Goal: Contribute content

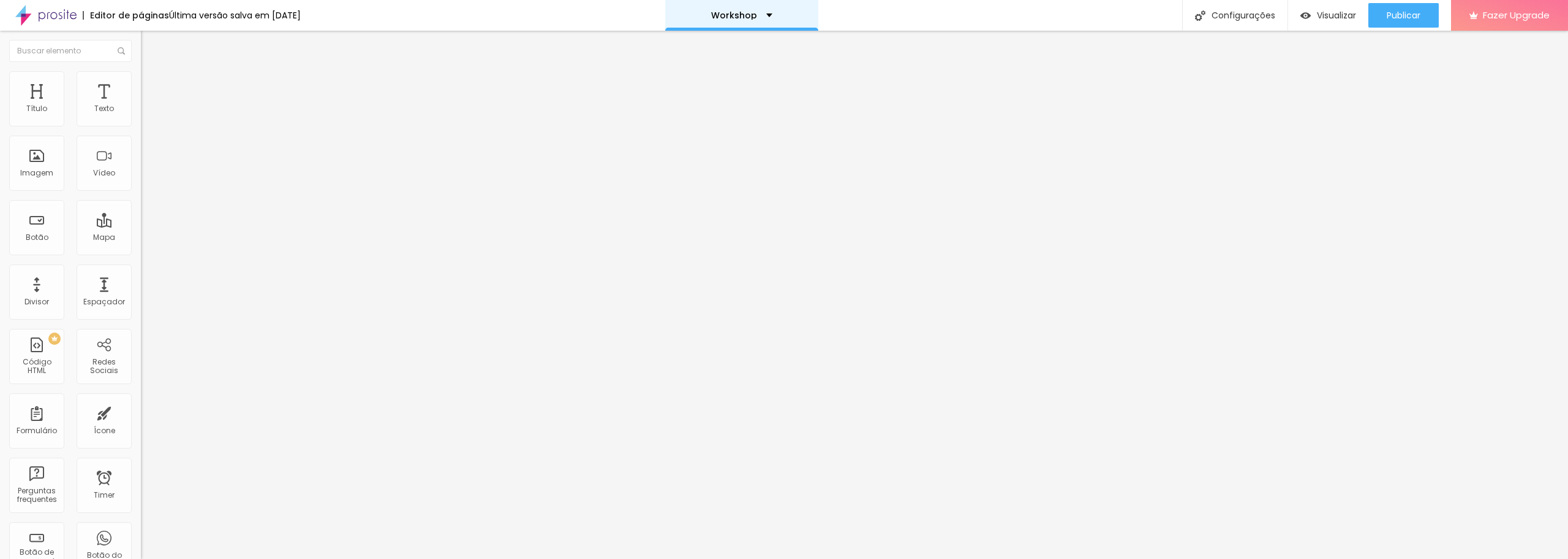
click at [779, 14] on div "Workshop" at bounding box center [741, 15] width 153 height 31
click at [763, 9] on div "Workshop" at bounding box center [741, 4] width 43 height 9
click at [150, 45] on img "button" at bounding box center [155, 45] width 10 height 10
click at [93, 169] on div "Vídeo" at bounding box center [104, 173] width 22 height 9
click at [97, 176] on div "Vídeo" at bounding box center [104, 173] width 22 height 9
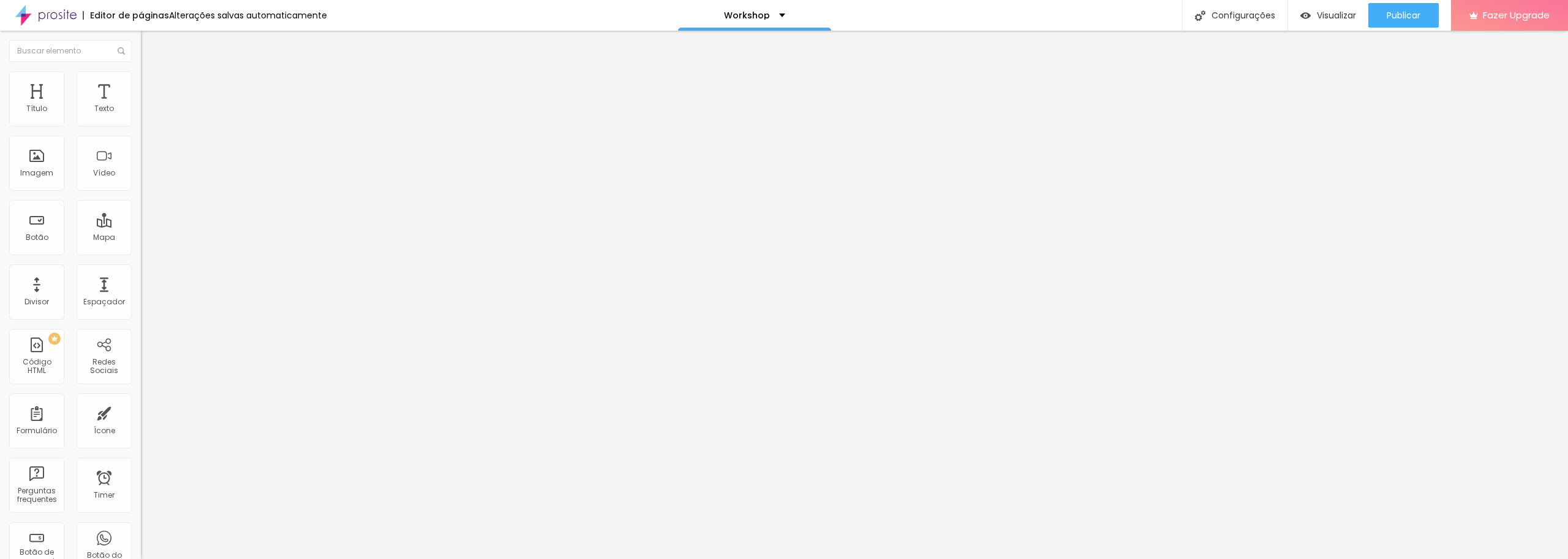
click at [150, 41] on img "button" at bounding box center [155, 45] width 10 height 10
click at [141, 116] on input "text" at bounding box center [214, 108] width 147 height 12
paste input "[URL][DOMAIN_NAME]"
type input "[URL][DOMAIN_NAME]"
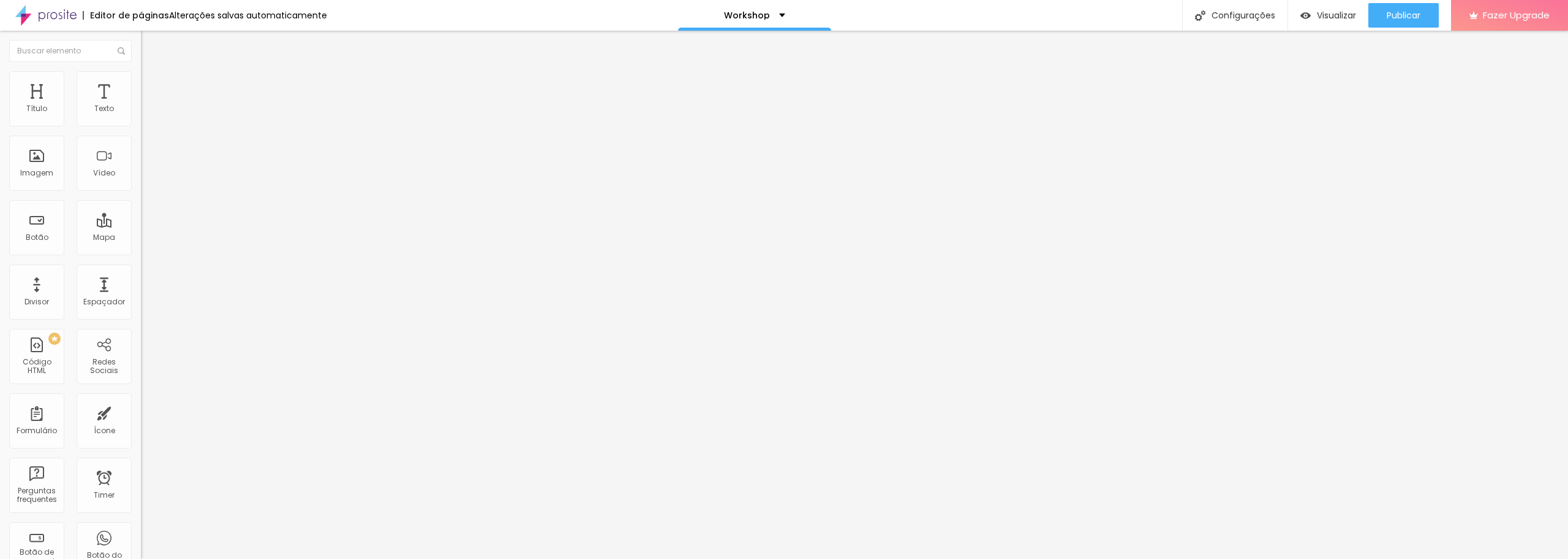
click at [141, 183] on span "4:3 Standard" at bounding box center [166, 177] width 50 height 10
click at [141, 198] on span "Wide" at bounding box center [151, 193] width 19 height 10
click at [1409, 13] on span "Publicar" at bounding box center [1403, 15] width 34 height 10
click at [141, 79] on li "Estilo" at bounding box center [212, 77] width 141 height 12
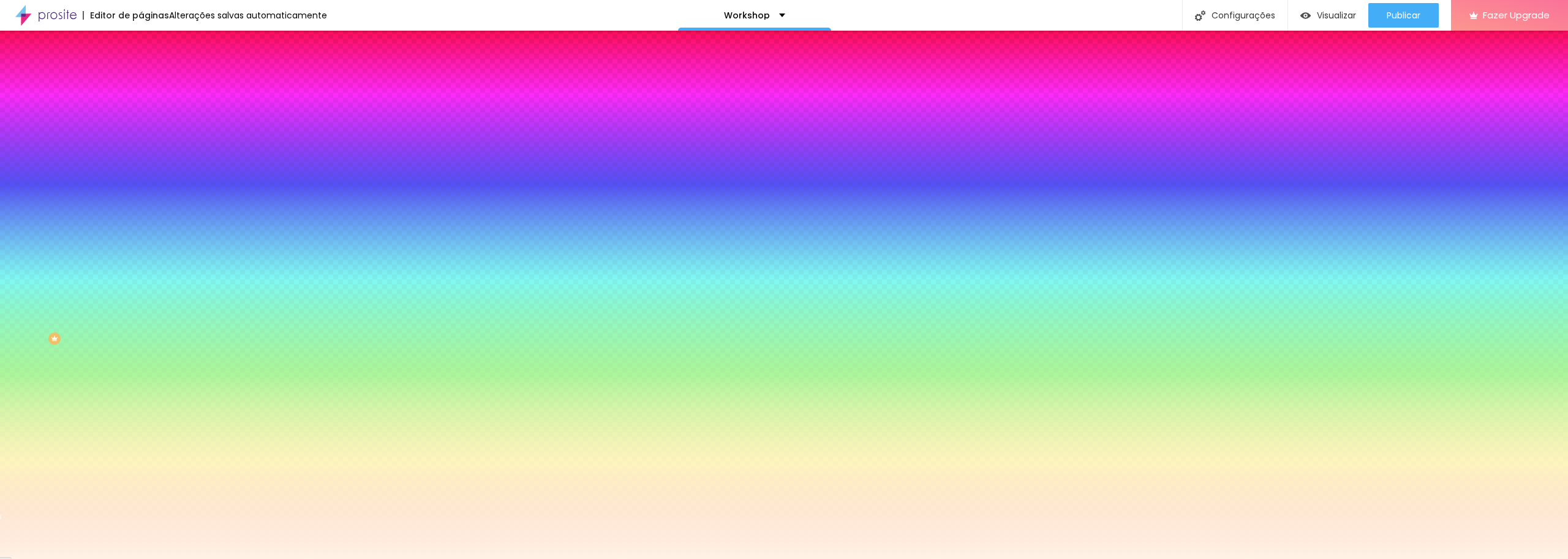
click at [141, 167] on div at bounding box center [212, 167] width 141 height 0
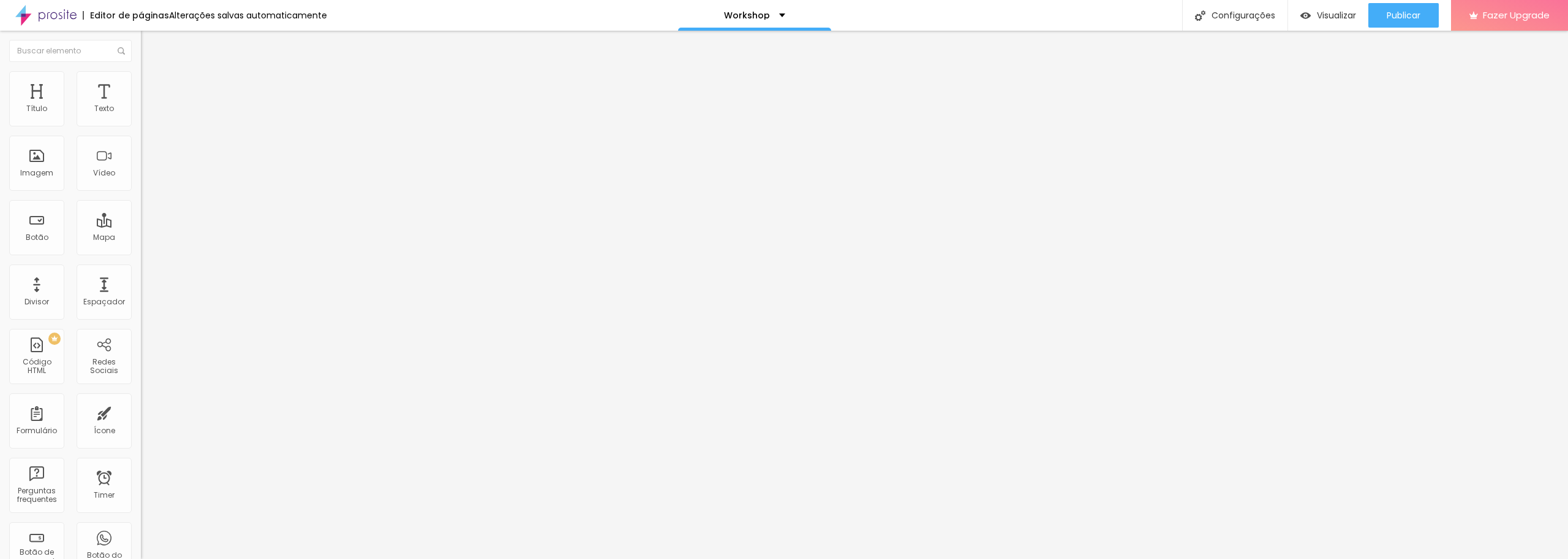
click at [141, 112] on span "Encaixotado" at bounding box center [165, 106] width 48 height 10
click at [141, 80] on li "Estilo" at bounding box center [212, 77] width 141 height 12
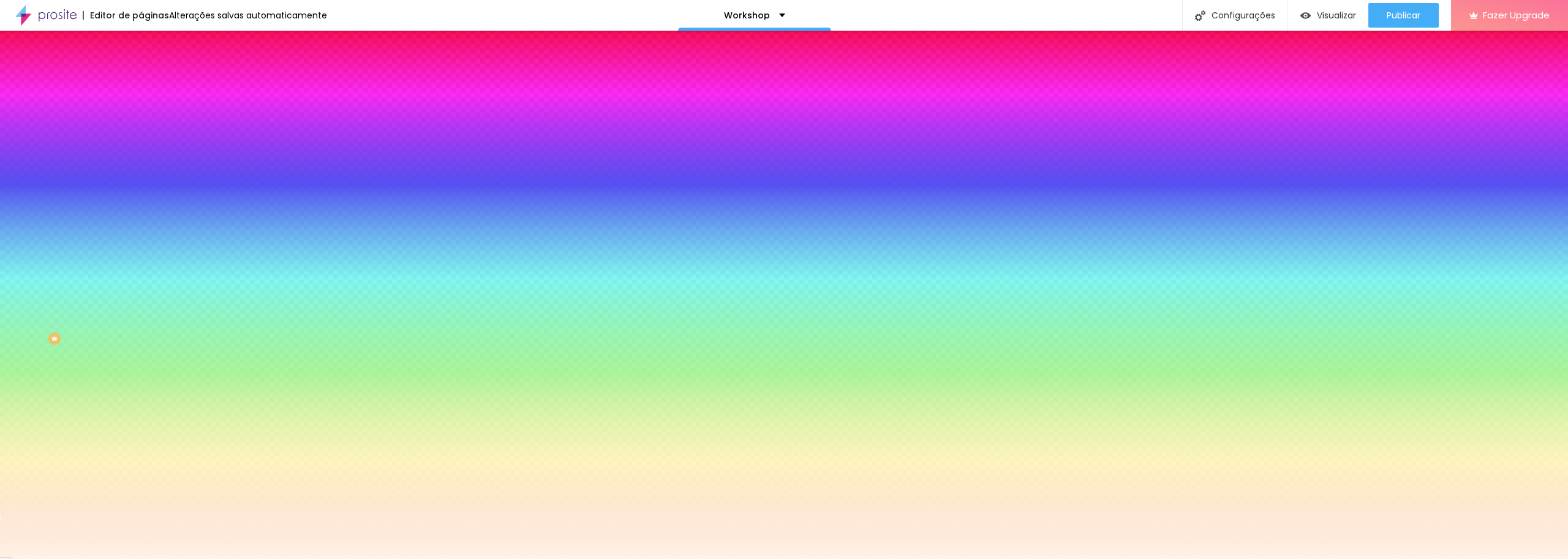
click at [141, 167] on div at bounding box center [212, 167] width 141 height 0
drag, startPoint x: 120, startPoint y: 222, endPoint x: 104, endPoint y: 224, distance: 16.1
click at [141, 179] on input "#FFF2E6" at bounding box center [214, 173] width 147 height 12
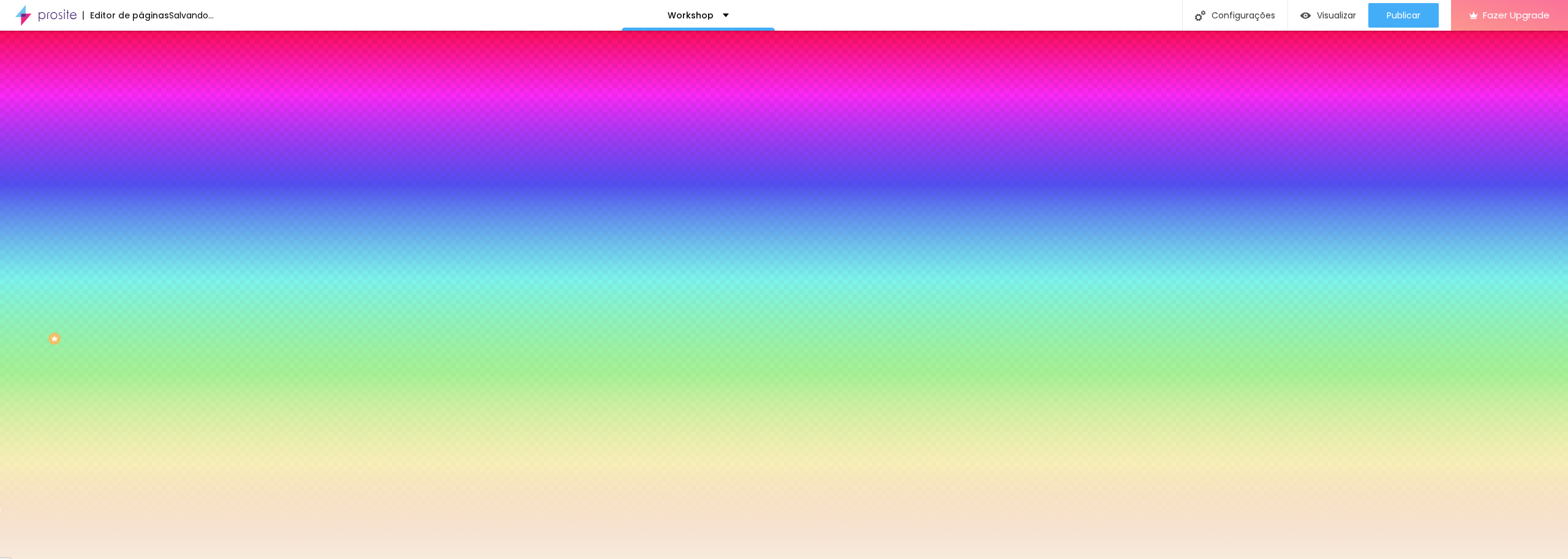
type input "#F7EBDC"
click at [141, 359] on div "Editar Seção Conteúdo Estilo Avançado Imagem de fundo Adicionar imagem Efeito d…" at bounding box center [212, 294] width 141 height 528
click at [141, 424] on div "Editar Seção Conteúdo Estilo Avançado Imagem de fundo Adicionar imagem Efeito d…" at bounding box center [212, 294] width 141 height 528
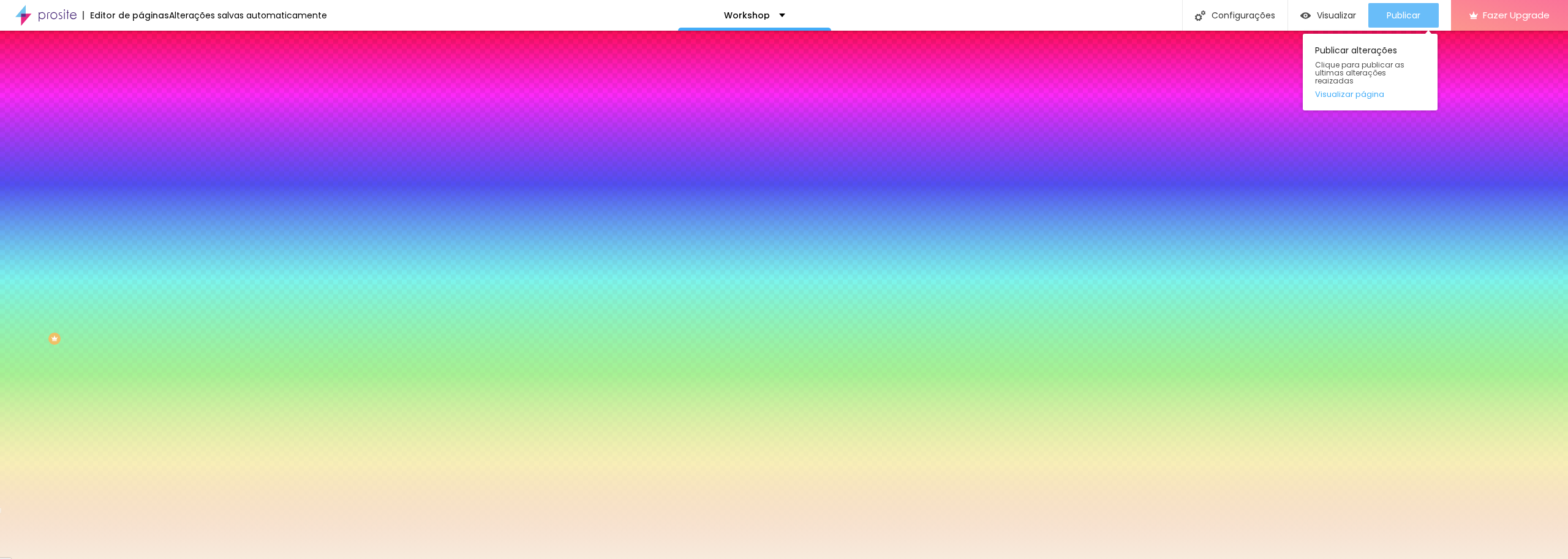
click at [1387, 14] on span "Publicar" at bounding box center [1403, 15] width 34 height 10
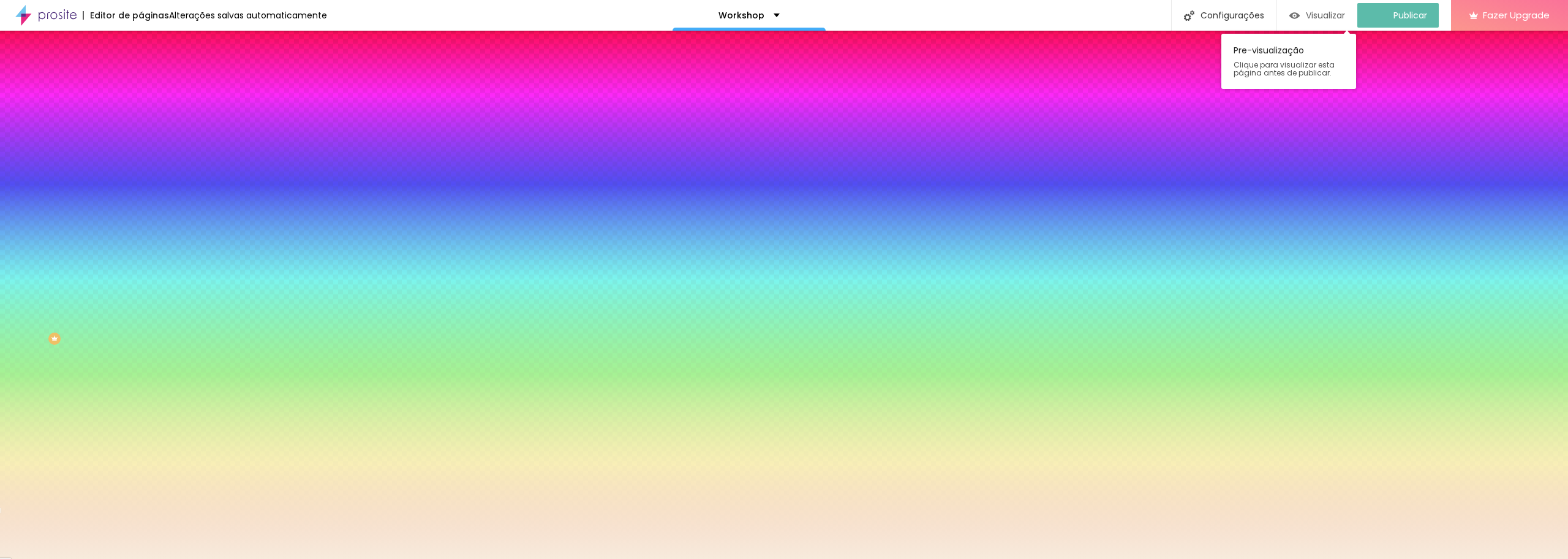
click at [1317, 12] on span "Visualizar" at bounding box center [1326, 15] width 39 height 10
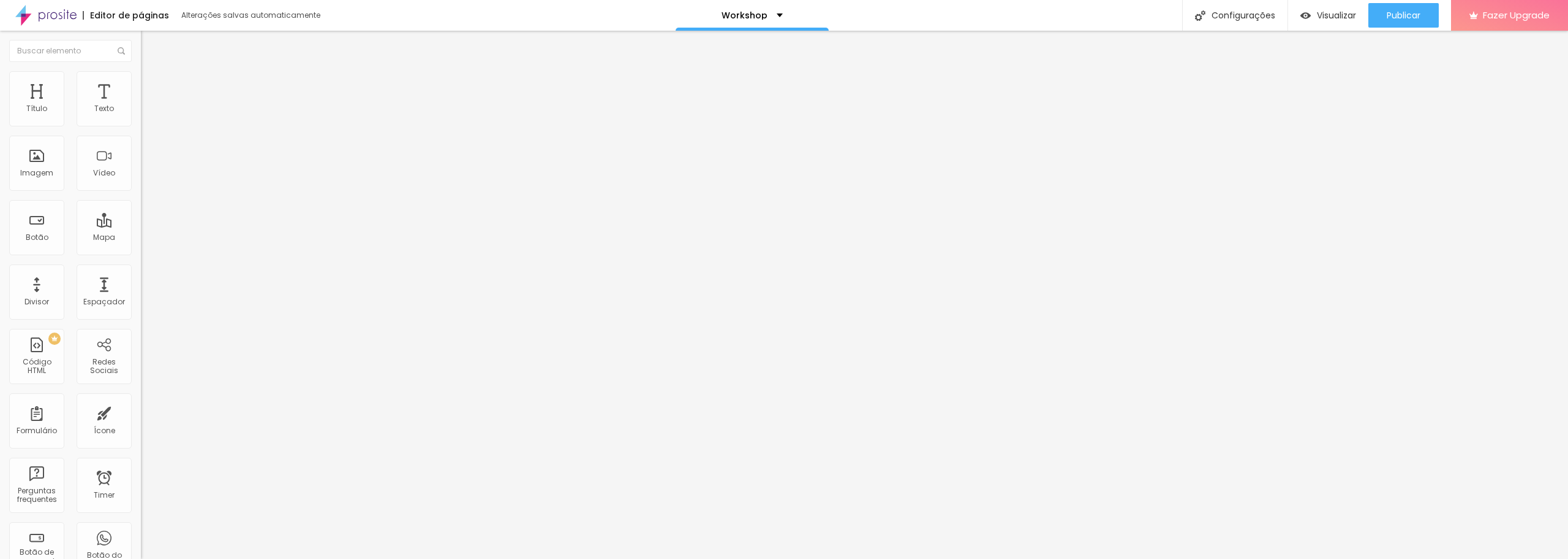
click at [141, 75] on img at bounding box center [147, 77] width 11 height 11
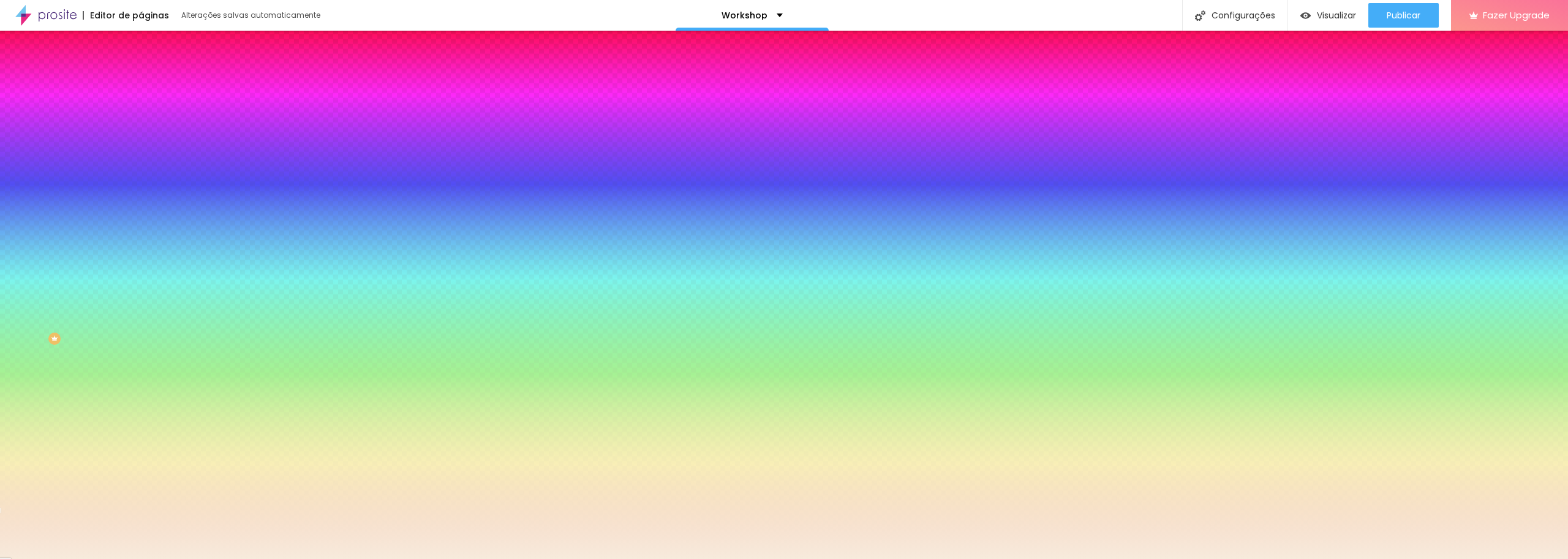
click at [141, 167] on div at bounding box center [212, 167] width 141 height 0
drag, startPoint x: 128, startPoint y: 220, endPoint x: 97, endPoint y: 219, distance: 31.0
click at [141, 179] on input "#F7EBDC" at bounding box center [214, 173] width 147 height 12
paste input "FF2E6"
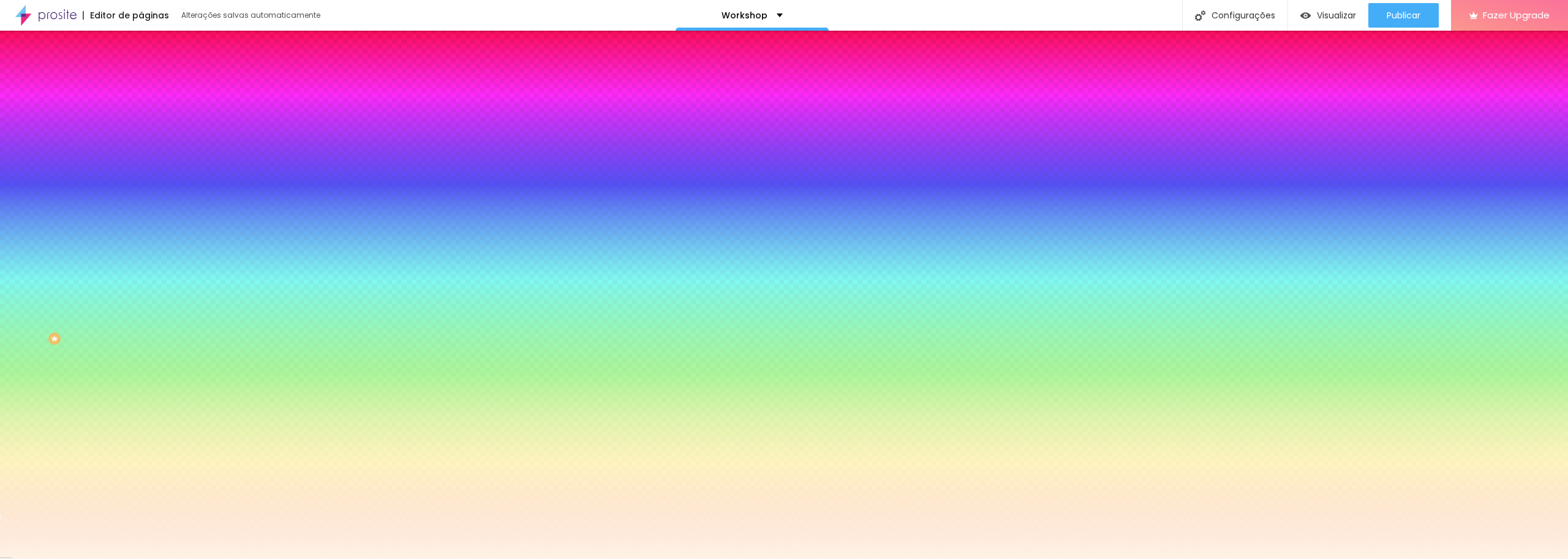
type input "#FFF2E6"
click at [141, 473] on div "Editar Seção Conteúdo Estilo Avançado Imagem de fundo Adicionar imagem Efeito d…" at bounding box center [212, 294] width 141 height 528
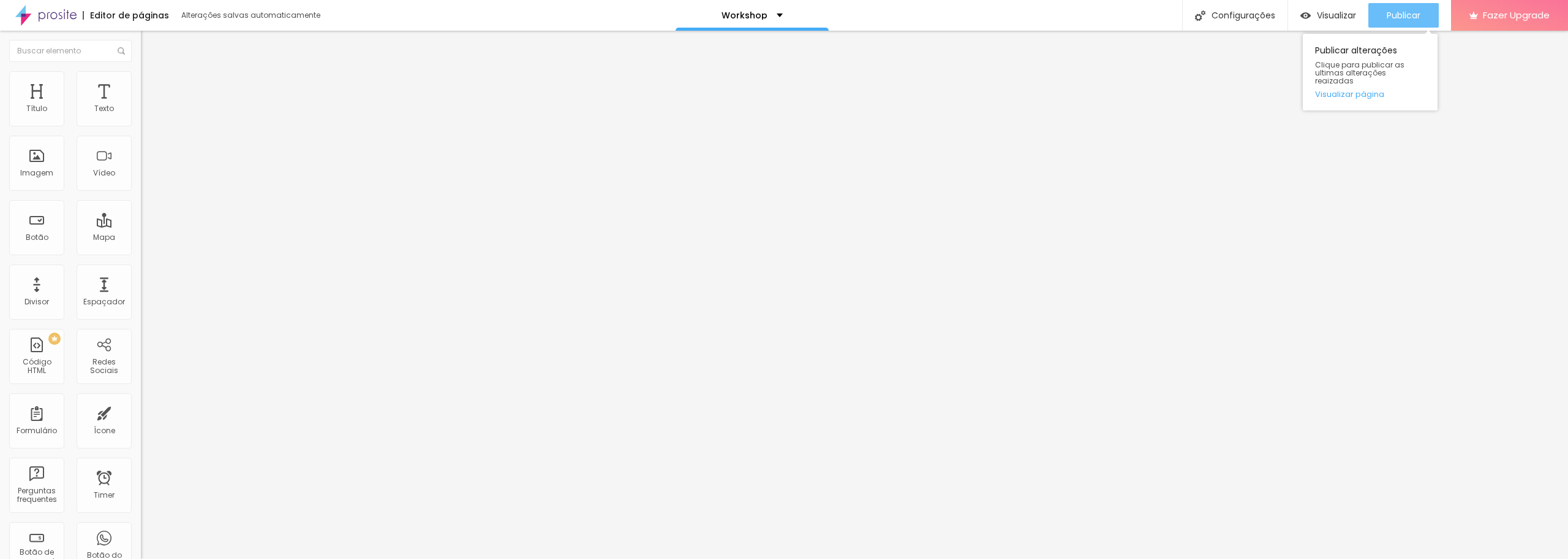
click at [1422, 9] on button "Publicar" at bounding box center [1404, 15] width 71 height 25
